Goal: Transaction & Acquisition: Purchase product/service

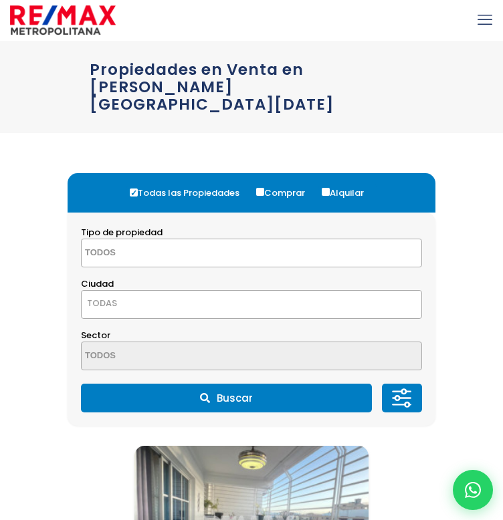
select select
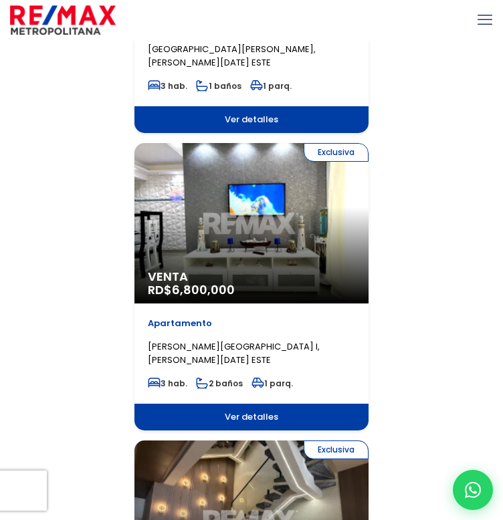
scroll to position [1524, 0]
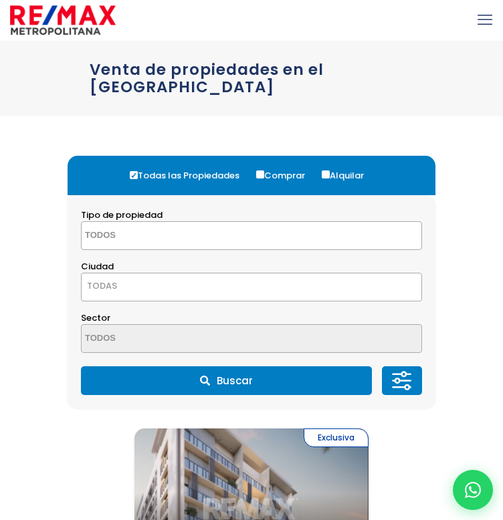
select select
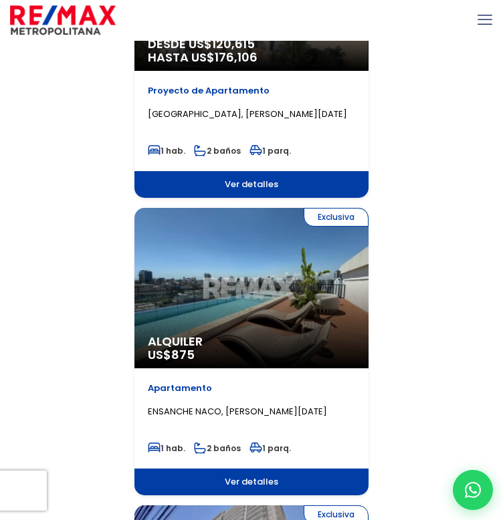
scroll to position [219, 0]
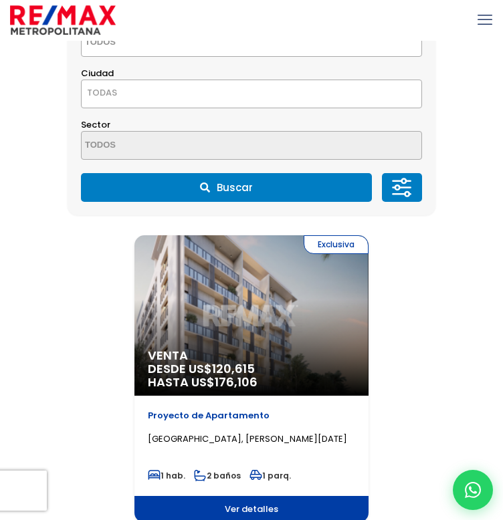
click at [207, 349] on span "Venta" at bounding box center [251, 355] width 207 height 13
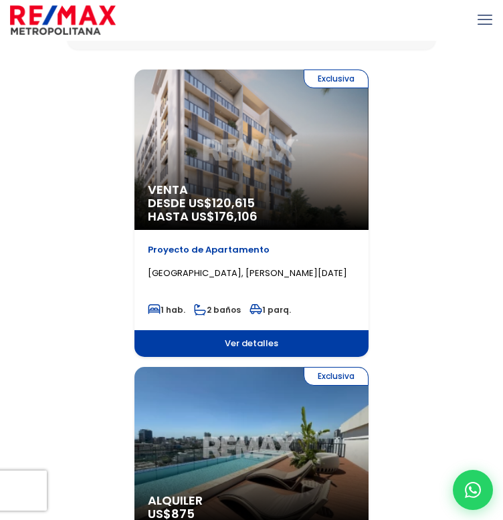
scroll to position [389, 0]
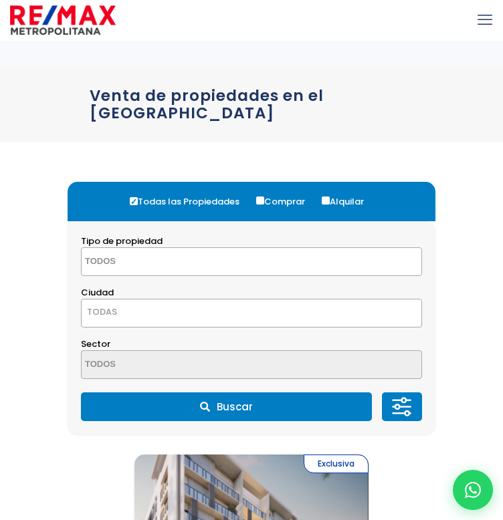
select select
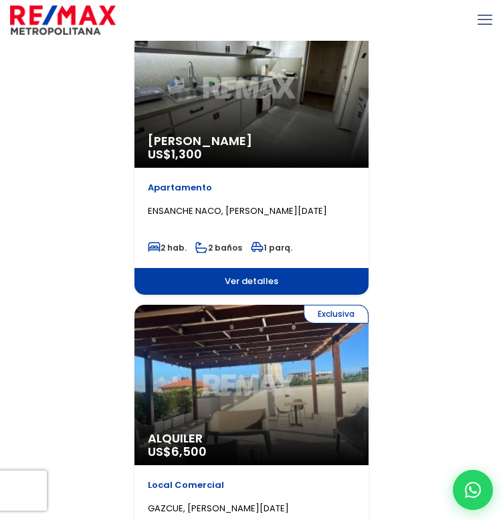
scroll to position [1936, 0]
